Goal: Check status: Check status

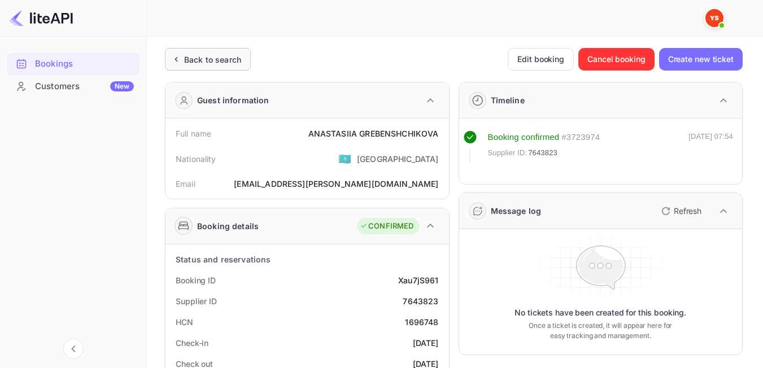
click at [221, 54] on div "Back to search" at bounding box center [212, 60] width 57 height 12
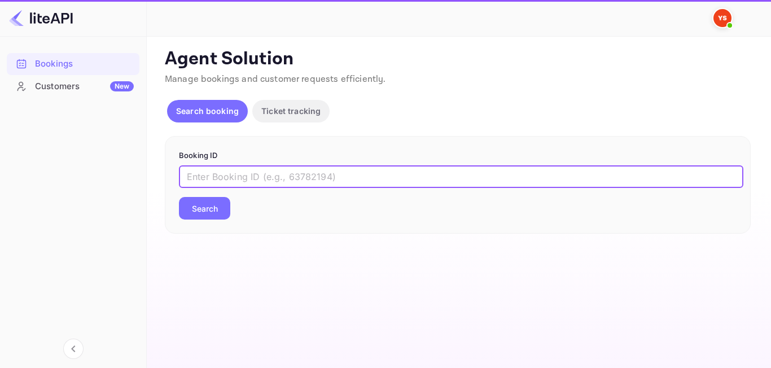
paste input "9132004"
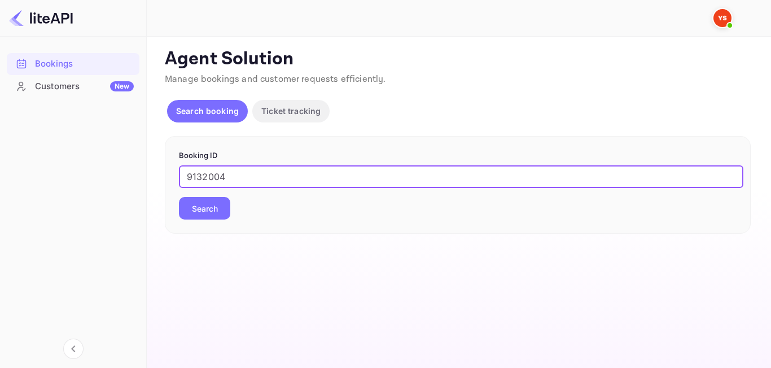
type input "9132004"
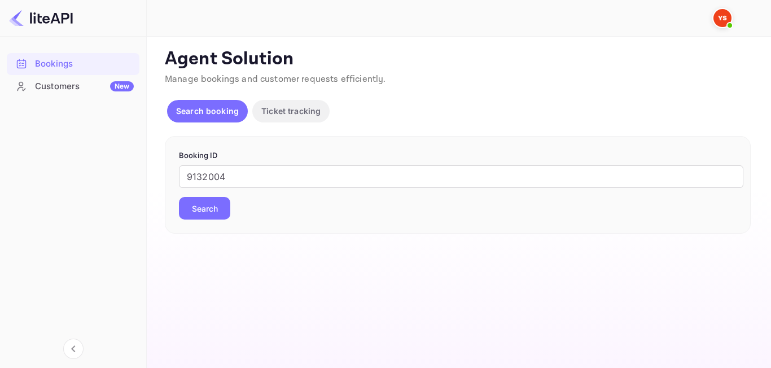
click at [225, 210] on button "Search" at bounding box center [204, 208] width 51 height 23
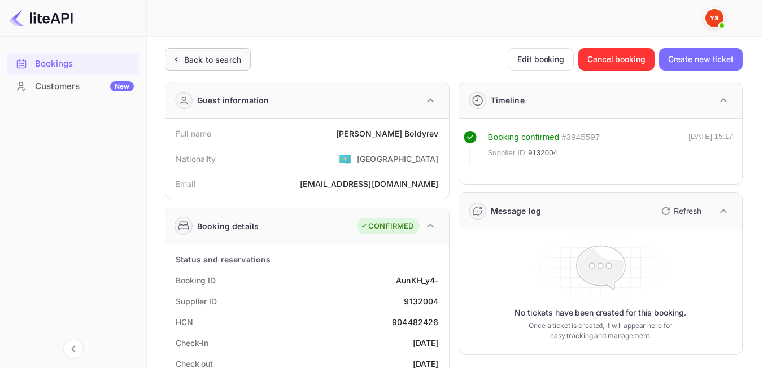
click at [190, 61] on div "Back to search" at bounding box center [212, 60] width 57 height 12
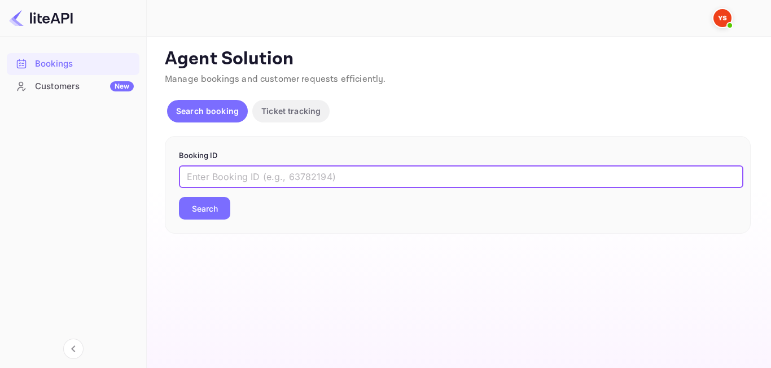
paste input "9161490"
type input "9161490"
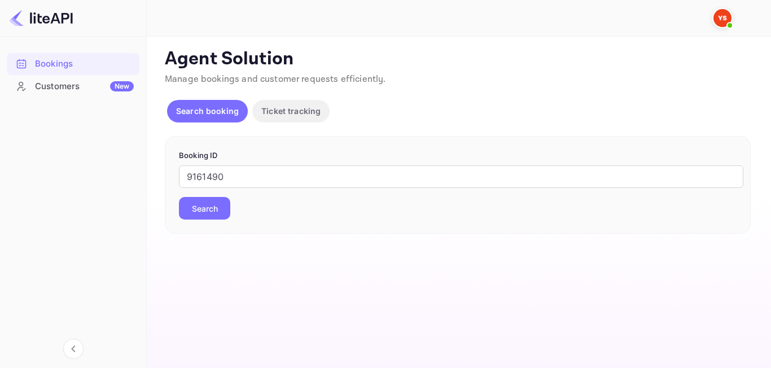
click at [214, 212] on button "Search" at bounding box center [204, 208] width 51 height 23
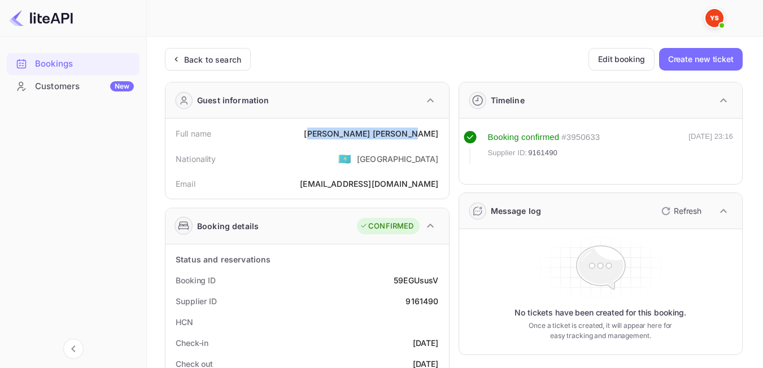
drag, startPoint x: 390, startPoint y: 130, endPoint x: 436, endPoint y: 130, distance: 46.3
click at [436, 130] on div "[PERSON_NAME]" at bounding box center [371, 134] width 134 height 12
click at [409, 134] on div "[PERSON_NAME]" at bounding box center [371, 134] width 134 height 12
click at [196, 63] on div "Back to search" at bounding box center [212, 60] width 57 height 12
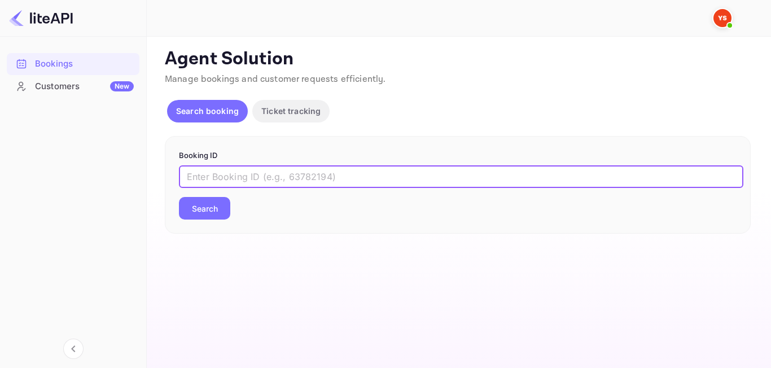
paste input "8602593"
type input "8602593"
click at [217, 211] on button "Search" at bounding box center [204, 208] width 51 height 23
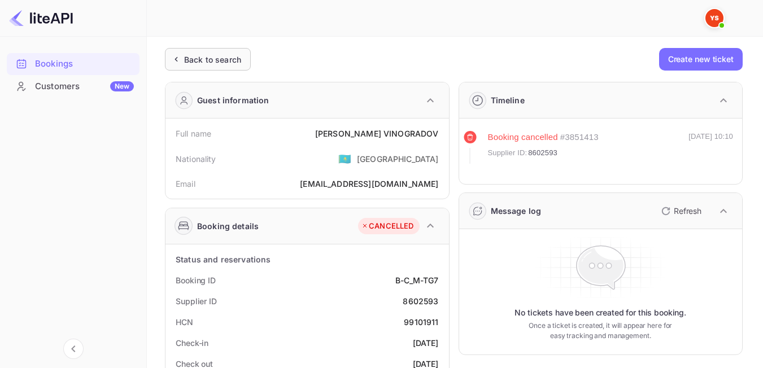
click at [223, 64] on div "Back to search" at bounding box center [212, 60] width 57 height 12
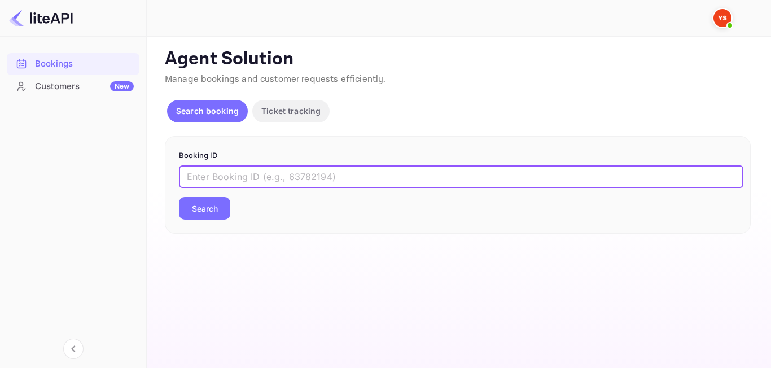
paste input "8867394"
type input "8867394"
click at [220, 208] on button "Search" at bounding box center [204, 208] width 51 height 23
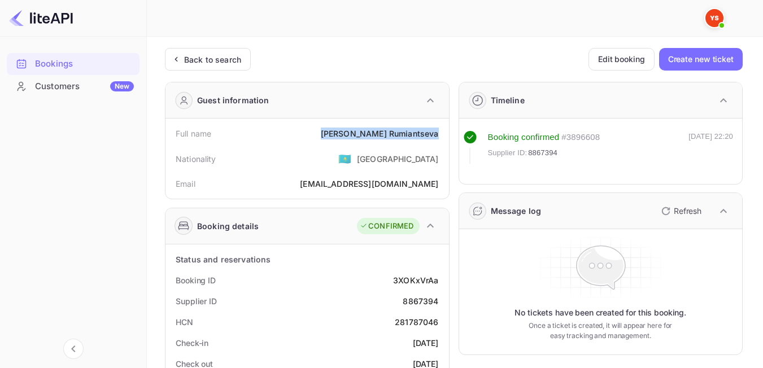
drag, startPoint x: 353, startPoint y: 137, endPoint x: 439, endPoint y: 135, distance: 85.8
click at [439, 135] on div "Full name [PERSON_NAME]" at bounding box center [307, 133] width 274 height 21
click at [358, 163] on div "Nationality 🇰🇿 [DEMOGRAPHIC_DATA]" at bounding box center [307, 158] width 274 height 29
